Goal: Transaction & Acquisition: Book appointment/travel/reservation

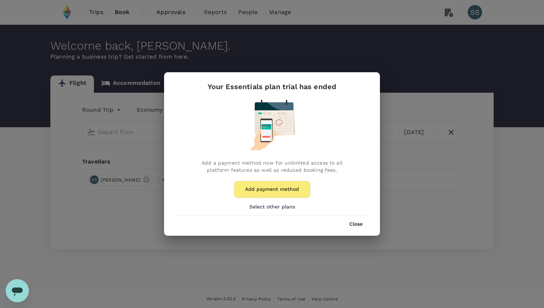
type input "Singapore Changi (SIN)"
type input "[GEOGRAPHIC_DATA], [GEOGRAPHIC_DATA] (any)"
click at [282, 197] on button "Add payment method" at bounding box center [272, 189] width 77 height 17
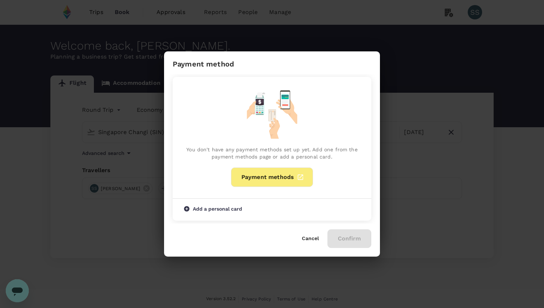
click at [272, 181] on link "Payment methods" at bounding box center [272, 177] width 82 height 19
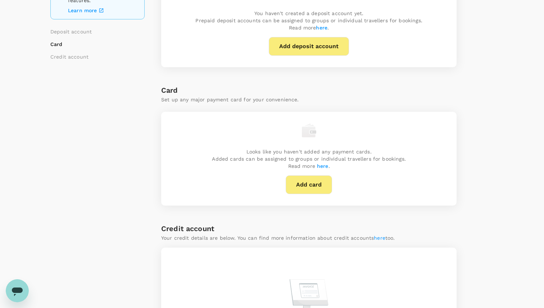
scroll to position [107, 0]
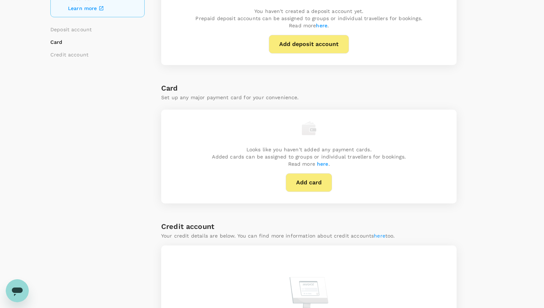
click at [302, 187] on button "Add card" at bounding box center [309, 182] width 46 height 19
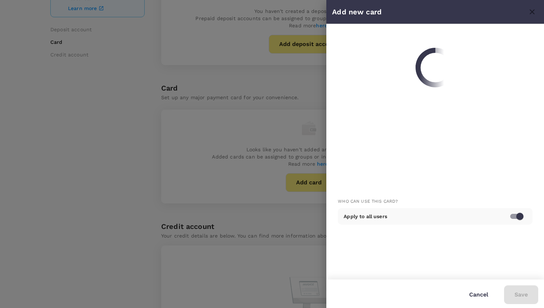
scroll to position [0, 0]
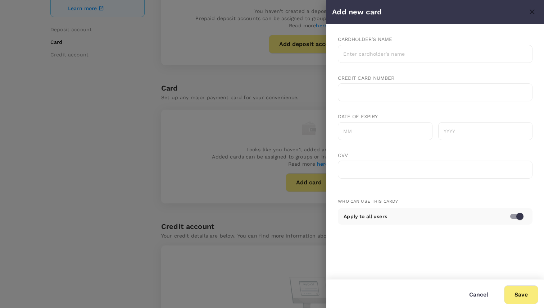
click at [386, 56] on input "Cardholder's name" at bounding box center [435, 54] width 195 height 18
type input "[PERSON_NAME]"
type input "11"
type input "2027"
click at [516, 295] on button "Save" at bounding box center [521, 295] width 34 height 19
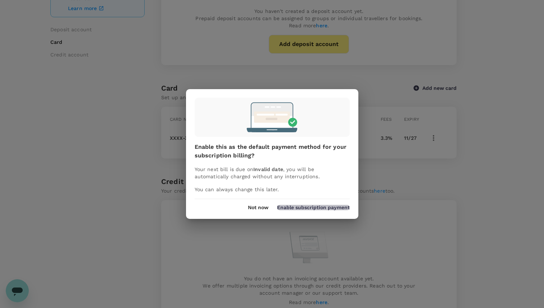
click at [302, 210] on button "Enable subscription payment" at bounding box center [313, 208] width 73 height 6
